Goal: Navigation & Orientation: Go to known website

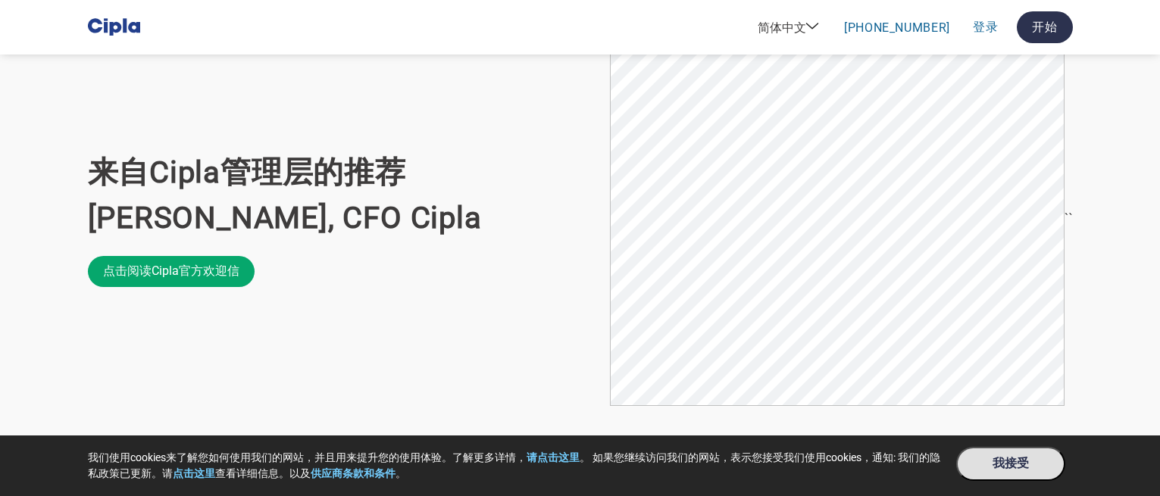
scroll to position [475, 0]
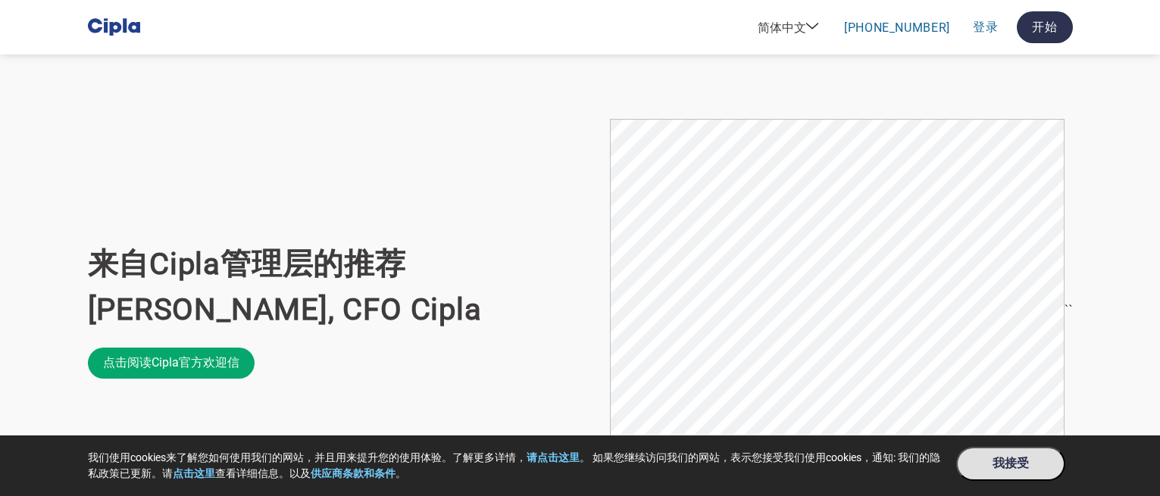
scroll to position [455, 0]
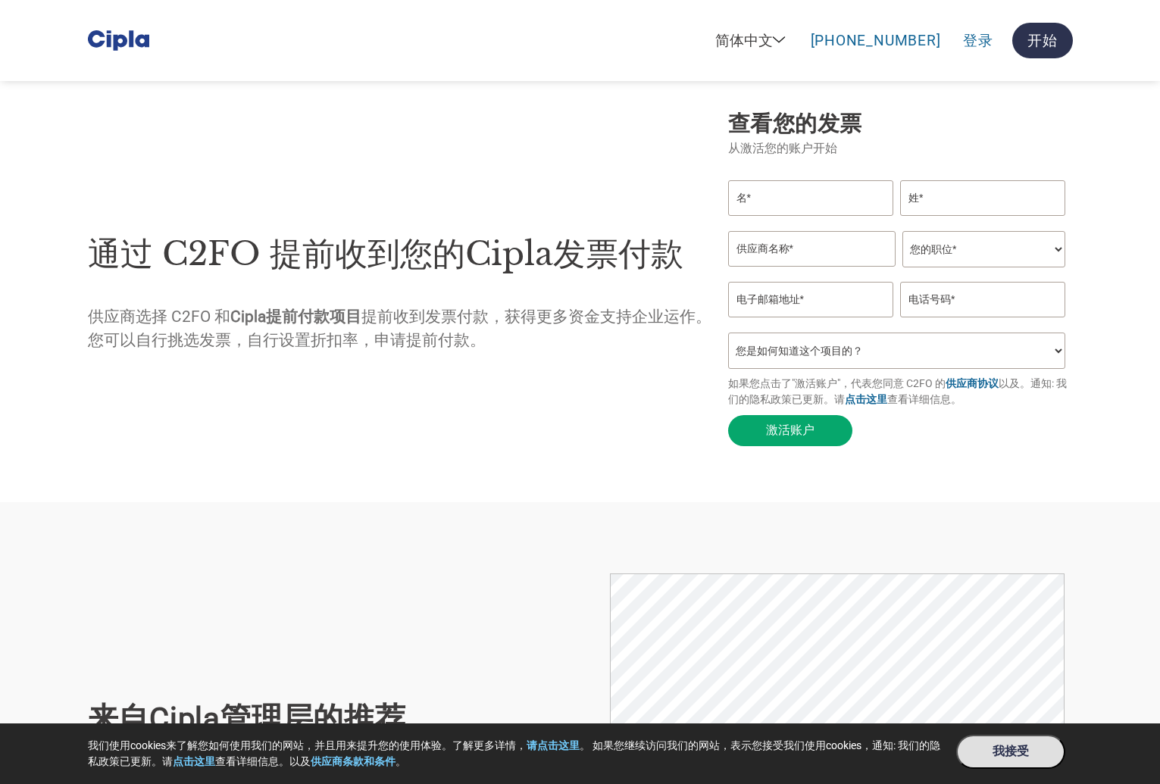
click at [89, 175] on div "通过 C2FO 提前收到您的Cipla发票付款 供应商选择 C2FO 和 Cipla提前付款项目 提前收到发票付款，获得更多资金支持企业运作。您可以自行挑选发…" at bounding box center [400, 280] width 625 height 309
